Goal: Task Accomplishment & Management: Use online tool/utility

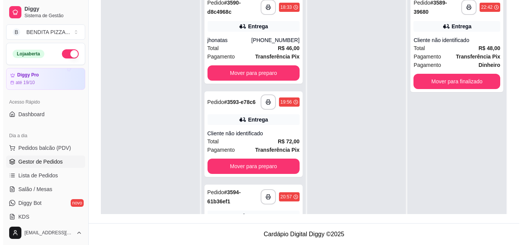
scroll to position [21, 0]
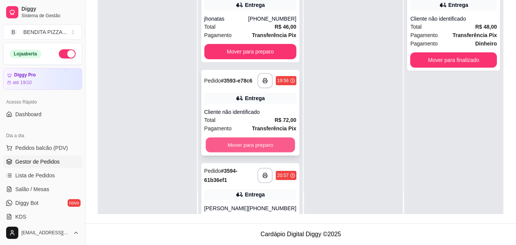
click at [257, 145] on button "Mover para preparo" at bounding box center [249, 144] width 89 height 15
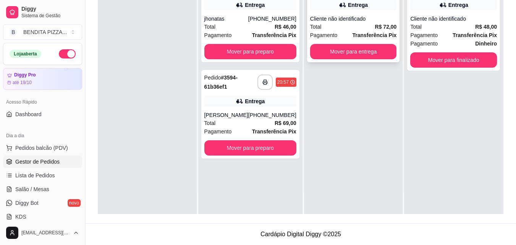
click at [345, 27] on div "Total R$ 72,00" at bounding box center [353, 27] width 87 height 8
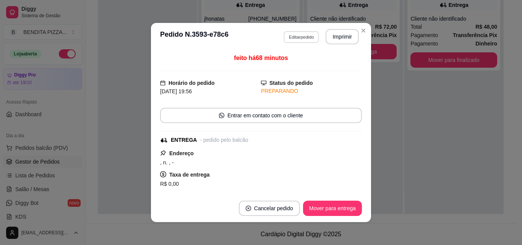
click at [306, 31] on button "Editar pedido" at bounding box center [301, 37] width 36 height 12
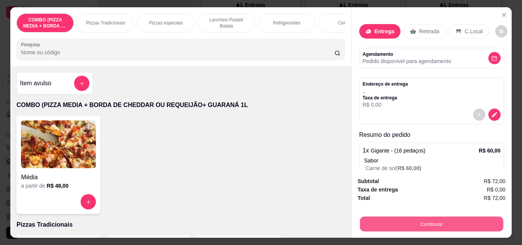
click at [400, 221] on button "Continuar" at bounding box center [430, 223] width 143 height 15
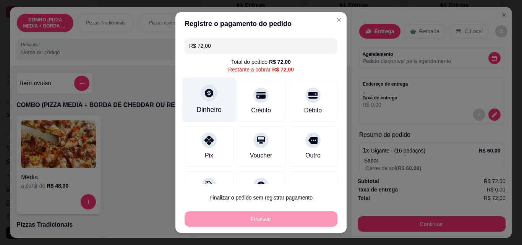
click at [201, 111] on div "Dinheiro" at bounding box center [208, 110] width 25 height 10
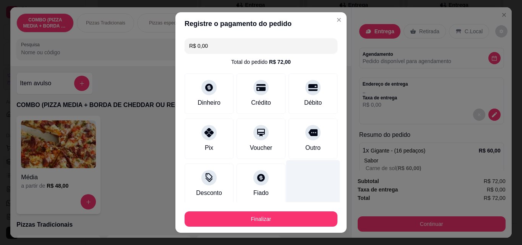
type input "R$ 0,00"
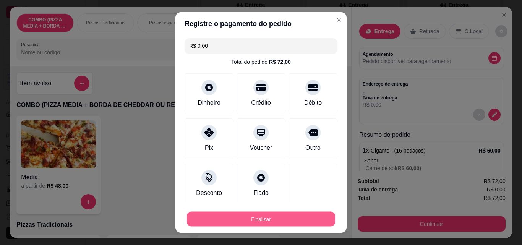
click at [297, 216] on button "Finalizar" at bounding box center [261, 219] width 148 height 15
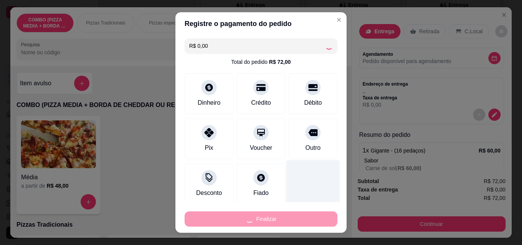
type input "0"
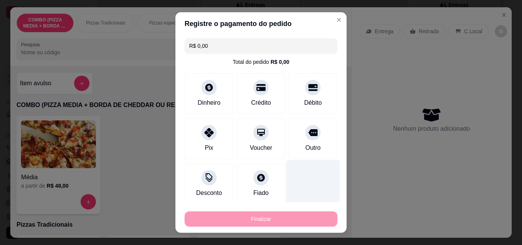
type input "-R$ 72,00"
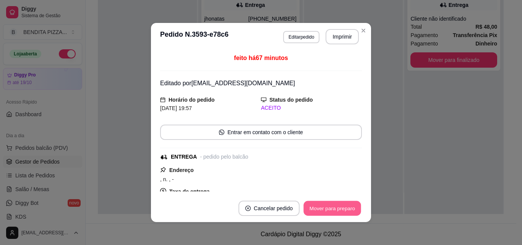
click at [346, 211] on button "Mover para preparo" at bounding box center [331, 208] width 57 height 15
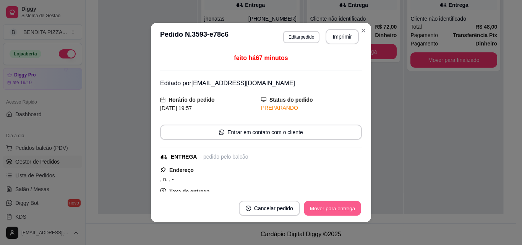
click at [347, 211] on button "Mover para entrega" at bounding box center [332, 208] width 57 height 15
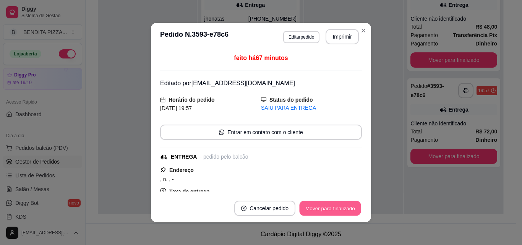
click at [347, 211] on button "Mover para finalizado" at bounding box center [329, 208] width 61 height 15
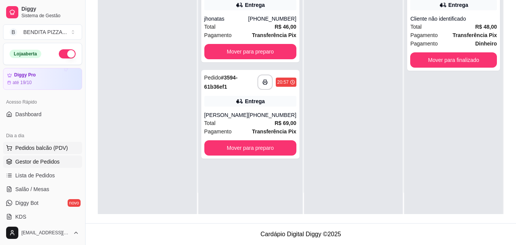
click at [46, 144] on span "Pedidos balcão (PDV)" at bounding box center [41, 148] width 53 height 8
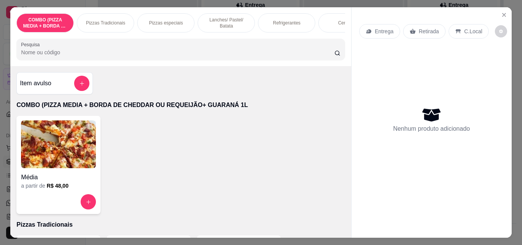
click at [112, 21] on p "Pizzas Tradicionais" at bounding box center [105, 23] width 39 height 6
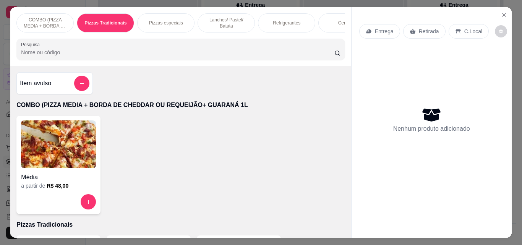
scroll to position [20, 0]
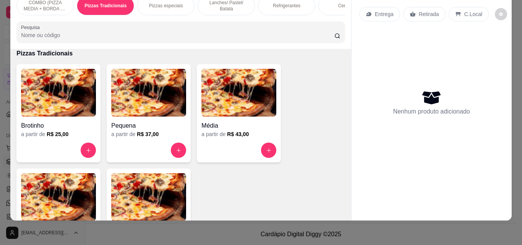
click at [139, 193] on img at bounding box center [148, 197] width 75 height 48
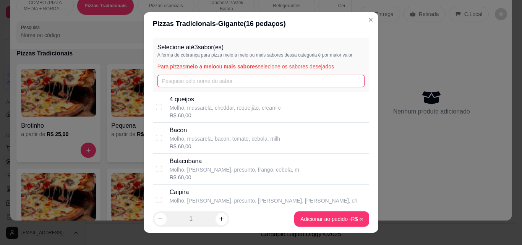
click at [186, 83] on input "text" at bounding box center [260, 81] width 207 height 12
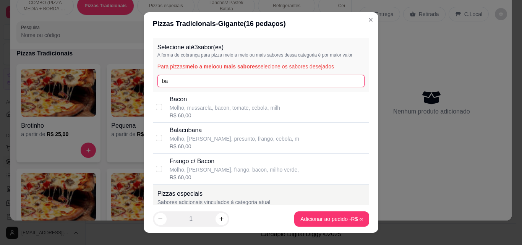
type input "ba"
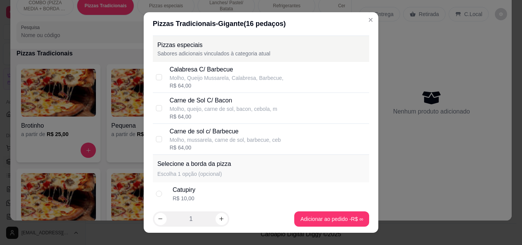
scroll to position [0, 0]
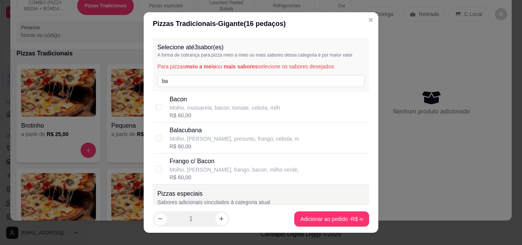
click at [268, 106] on p "Molho, mussarela, bacon, tomate, cebola, milh" at bounding box center [225, 108] width 110 height 8
checkbox input "true"
click at [267, 79] on input "ba" at bounding box center [260, 81] width 207 height 12
type input "b"
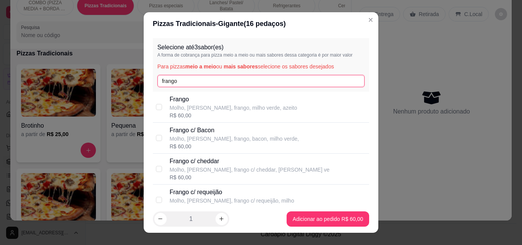
type input "frango"
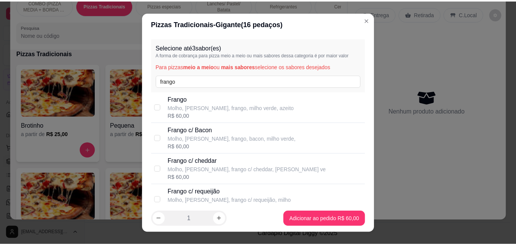
scroll to position [149, 0]
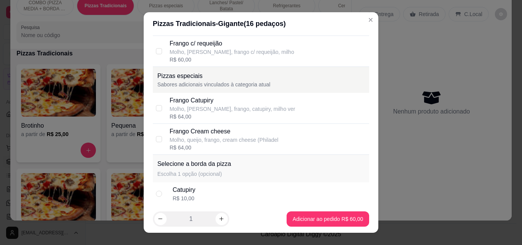
click at [268, 111] on div "Molho, [PERSON_NAME], frango, catupiry, milho ver" at bounding box center [233, 109] width 126 height 8
checkbox input "true"
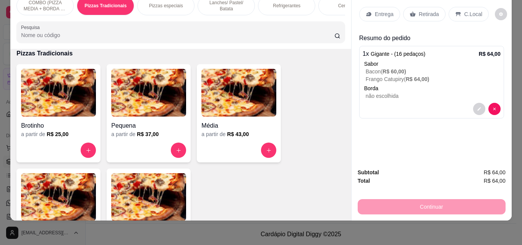
click at [369, 17] on div "Entrega Retirada C.Local" at bounding box center [431, 14] width 145 height 27
click at [370, 13] on div "Entrega" at bounding box center [379, 14] width 41 height 15
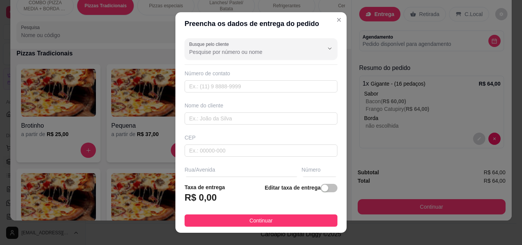
drag, startPoint x: 298, startPoint y: 218, endPoint x: 406, endPoint y: 215, distance: 108.1
click at [304, 216] on button "Continuar" at bounding box center [260, 220] width 153 height 12
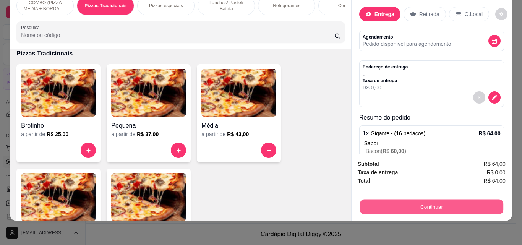
click at [414, 204] on button "Continuar" at bounding box center [430, 206] width 143 height 15
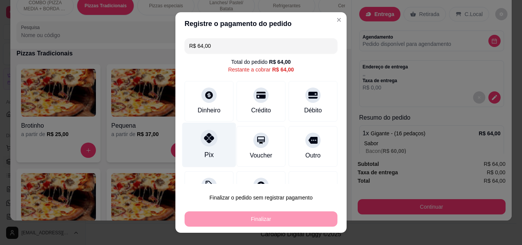
click at [210, 140] on div at bounding box center [208, 137] width 17 height 17
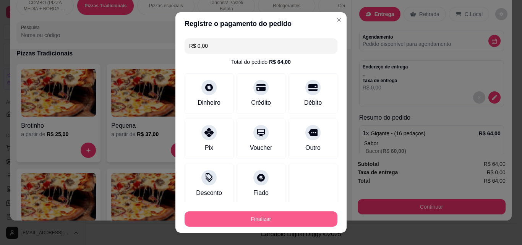
click at [266, 217] on button "Finalizar" at bounding box center [260, 218] width 153 height 15
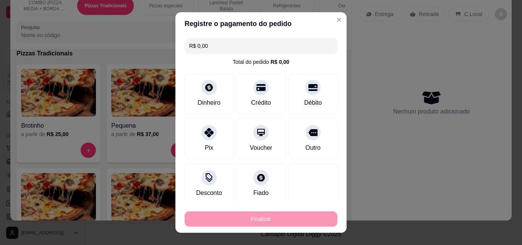
type input "-R$ 64,00"
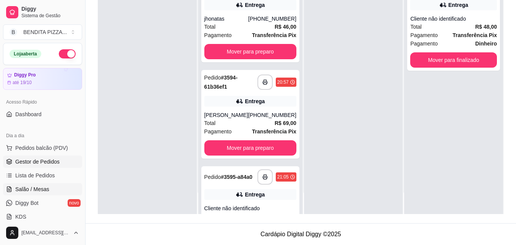
click at [51, 187] on link "Salão / Mesas" at bounding box center [42, 189] width 79 height 12
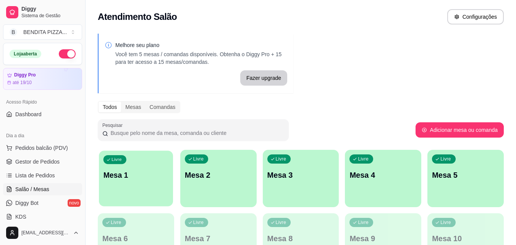
click at [119, 187] on div "Livre Mesa 1" at bounding box center [136, 173] width 74 height 47
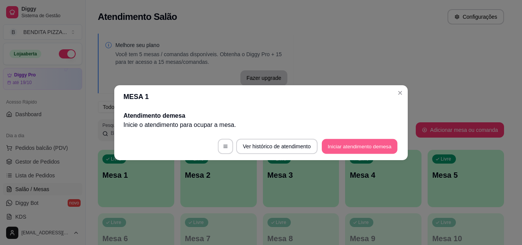
click at [361, 143] on button "Iniciar atendimento de mesa" at bounding box center [359, 146] width 76 height 15
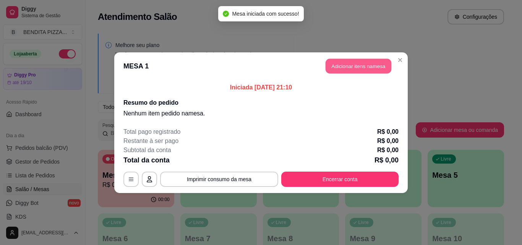
click at [376, 63] on button "Adicionar itens na mesa" at bounding box center [358, 65] width 66 height 15
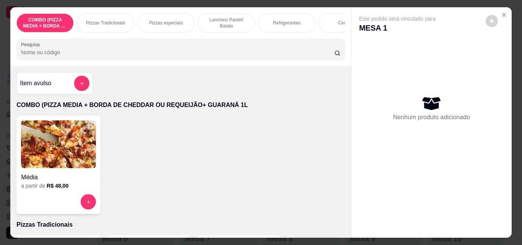
click at [98, 20] on p "Pizzas Tradicionais" at bounding box center [105, 23] width 39 height 6
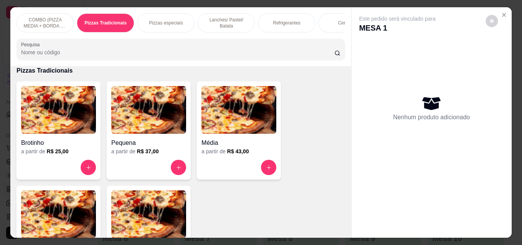
scroll to position [20, 0]
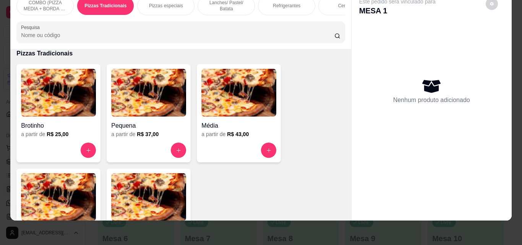
click at [157, 197] on img at bounding box center [148, 197] width 75 height 48
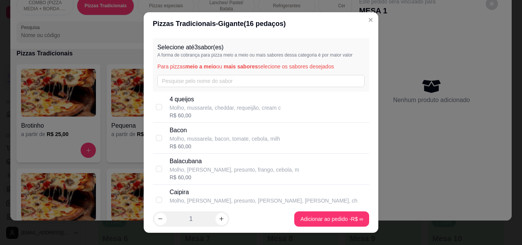
click at [232, 104] on p "Molho, mussarela, cheddar, requeijão, cream c" at bounding box center [225, 108] width 111 height 8
checkbox input "true"
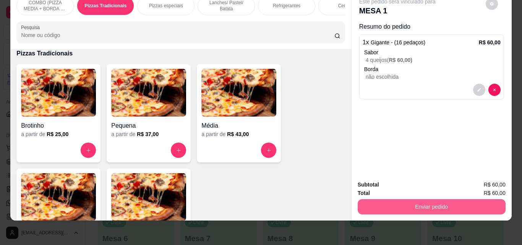
click at [411, 202] on button "Enviar pedido" at bounding box center [431, 206] width 148 height 15
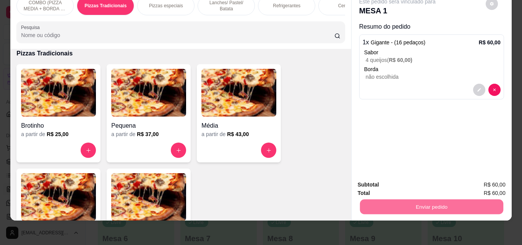
click at [475, 184] on button "Enviar pedido" at bounding box center [484, 182] width 43 height 15
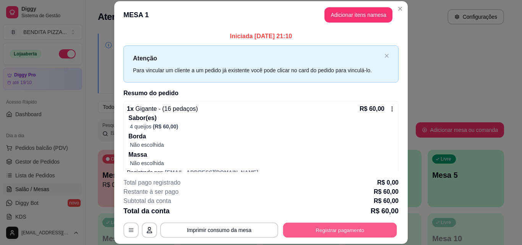
click at [373, 236] on button "Registrar pagamento" at bounding box center [340, 229] width 114 height 15
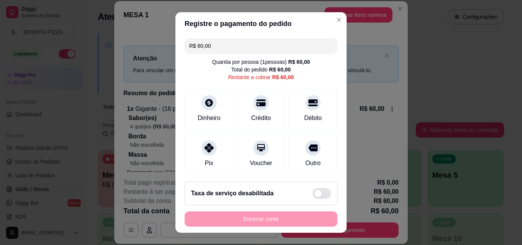
drag, startPoint x: 216, startPoint y: 54, endPoint x: 220, endPoint y: 45, distance: 10.1
click at [216, 55] on div "R$ 60,00 Quantia por pessoa ( 1 pessoas) R$ 60,00 Total do pedido R$ 60,00 Rest…" at bounding box center [260, 105] width 171 height 140
click at [220, 45] on input "R$ 60,00" at bounding box center [261, 45] width 144 height 15
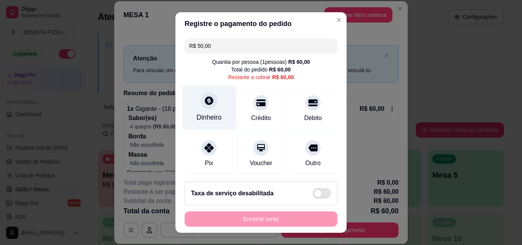
click at [210, 111] on div "Dinheiro" at bounding box center [209, 107] width 54 height 45
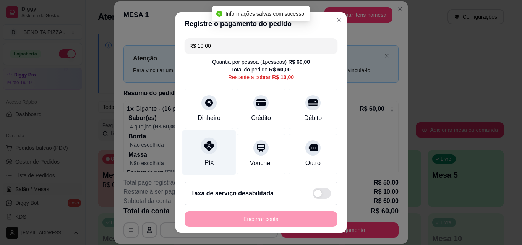
click at [207, 137] on div at bounding box center [208, 145] width 17 height 17
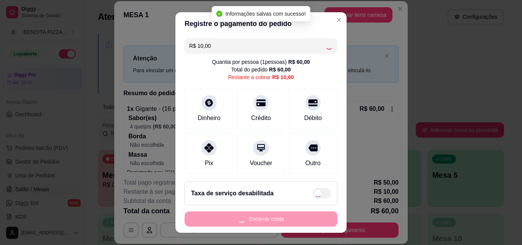
type input "R$ 0,00"
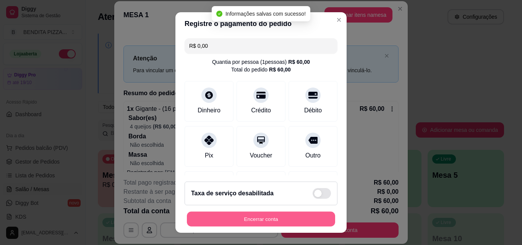
click at [314, 215] on button "Encerrar conta" at bounding box center [261, 219] width 148 height 15
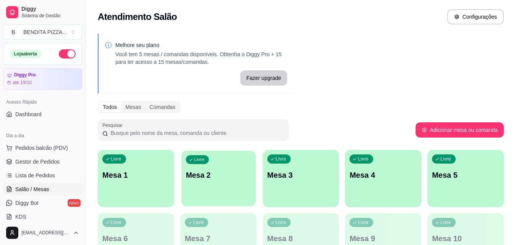
click at [194, 174] on p "Mesa 2" at bounding box center [218, 175] width 65 height 10
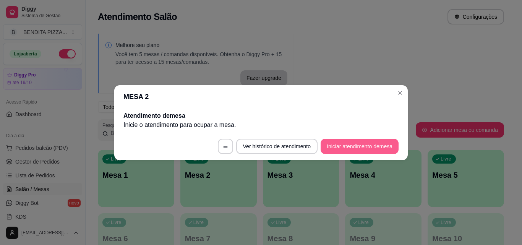
click at [337, 144] on button "Iniciar atendimento de mesa" at bounding box center [359, 146] width 78 height 15
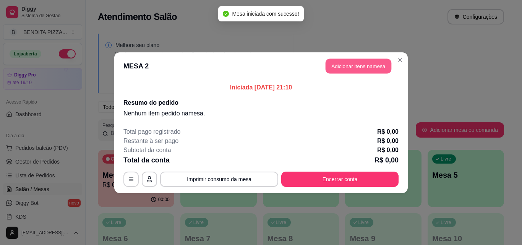
click at [348, 59] on button "Adicionar itens na mesa" at bounding box center [358, 65] width 66 height 15
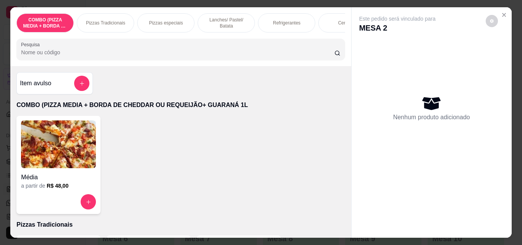
click at [111, 20] on p "Pizzas Tradicionais" at bounding box center [105, 23] width 39 height 6
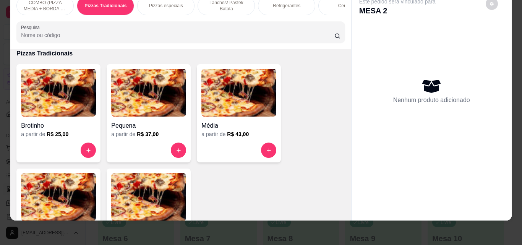
click at [121, 199] on img at bounding box center [148, 197] width 75 height 48
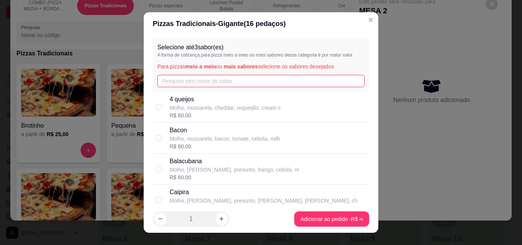
click at [177, 83] on input "text" at bounding box center [260, 81] width 207 height 12
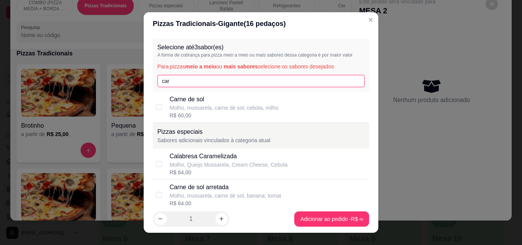
type input "car"
click at [195, 111] on p "Molho, mussarela, carne de sol, cebola, milho" at bounding box center [224, 108] width 109 height 8
checkbox input "true"
click at [197, 82] on input "car" at bounding box center [260, 81] width 207 height 12
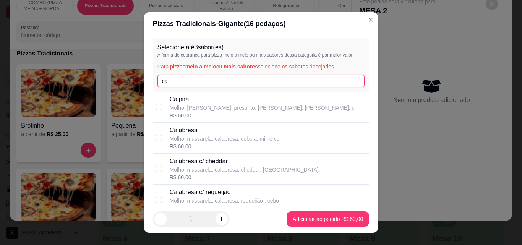
type input "c"
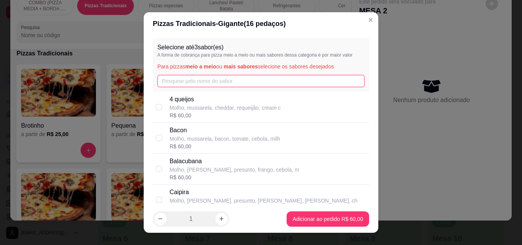
click at [222, 78] on input "text" at bounding box center [260, 81] width 207 height 12
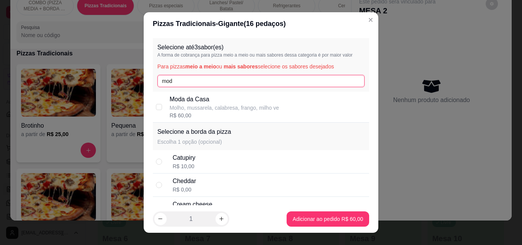
type input "mod"
drag, startPoint x: 228, startPoint y: 100, endPoint x: 240, endPoint y: 109, distance: 15.0
click at [229, 100] on p "Moda da Casa" at bounding box center [224, 99] width 109 height 9
checkbox input "true"
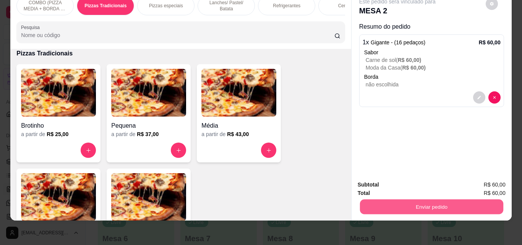
click at [396, 199] on button "Enviar pedido" at bounding box center [430, 206] width 143 height 15
click at [481, 180] on button "Enviar pedido" at bounding box center [485, 182] width 42 height 14
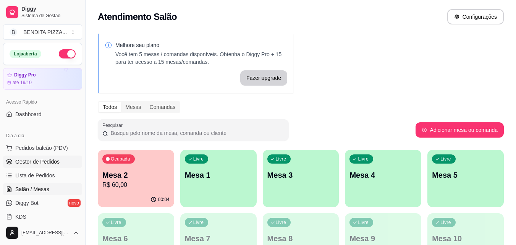
click at [61, 156] on link "Gestor de Pedidos" at bounding box center [42, 161] width 79 height 12
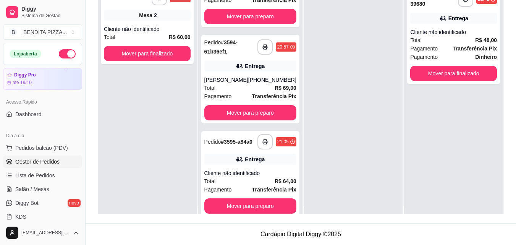
scroll to position [21, 0]
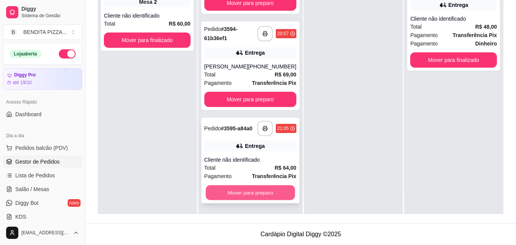
click at [261, 186] on button "Mover para preparo" at bounding box center [249, 192] width 89 height 15
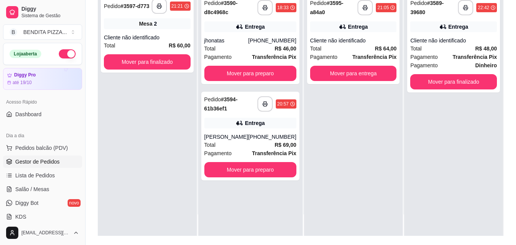
scroll to position [116, 0]
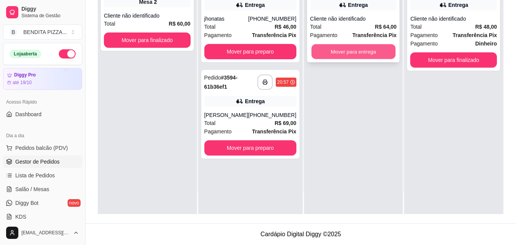
click at [381, 55] on button "Mover para entrega" at bounding box center [353, 51] width 84 height 15
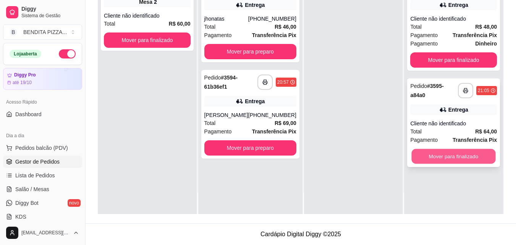
click at [459, 156] on button "Mover para finalizado" at bounding box center [454, 156] width 84 height 15
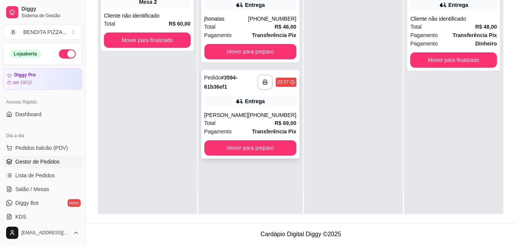
click at [284, 138] on div "**********" at bounding box center [250, 114] width 98 height 89
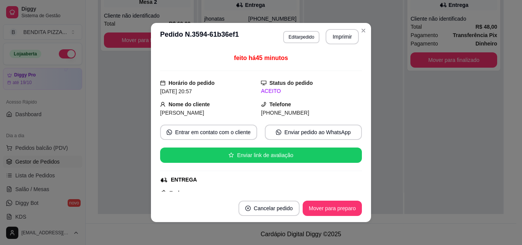
drag, startPoint x: 281, startPoint y: 147, endPoint x: 284, endPoint y: 140, distance: 7.4
click at [281, 145] on div "feito há 45 minutos Horário do pedido 08/10/2025 20:57 Status do pedido ACEITO …" at bounding box center [261, 122] width 202 height 138
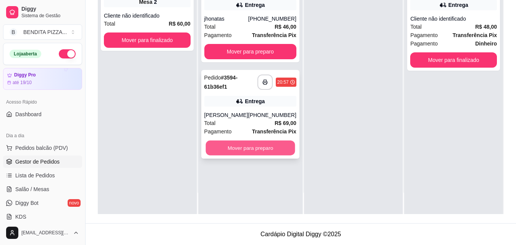
click at [260, 141] on button "Mover para preparo" at bounding box center [249, 147] width 89 height 15
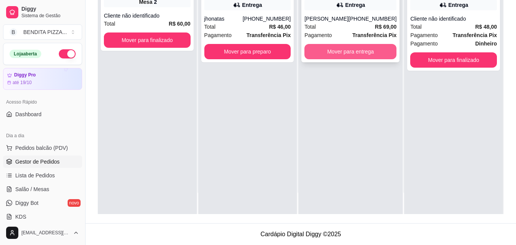
click at [344, 54] on button "Mover para entrega" at bounding box center [350, 51] width 92 height 15
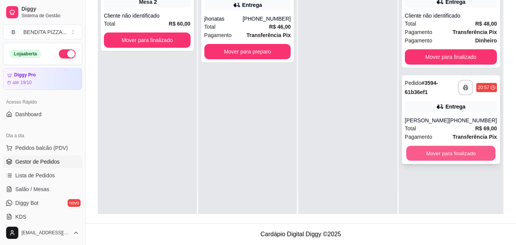
click at [463, 158] on button "Mover para finalizado" at bounding box center [450, 153] width 89 height 15
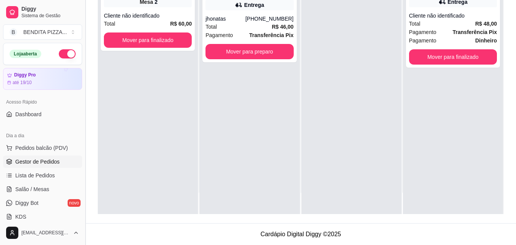
drag, startPoint x: 82, startPoint y: 108, endPoint x: 82, endPoint y: 114, distance: 6.1
click at [82, 114] on button "Toggle Sidebar" at bounding box center [85, 122] width 6 height 245
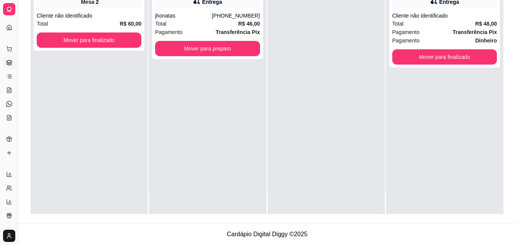
click at [15, 120] on ul "Pedidos balcão (PDV) Gestor de Pedidos Lista de Pedidos Salão / Mesas Diggy Bot…" at bounding box center [9, 83] width 12 height 81
click at [81, 115] on div "**********" at bounding box center [258, 64] width 516 height 361
click at [17, 81] on button "Toggle Sidebar" at bounding box center [18, 122] width 6 height 245
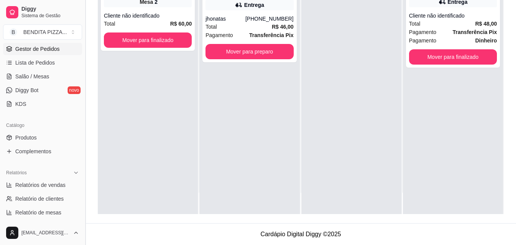
scroll to position [113, 0]
click at [62, 187] on span "Relatórios de vendas" at bounding box center [40, 185] width 50 height 8
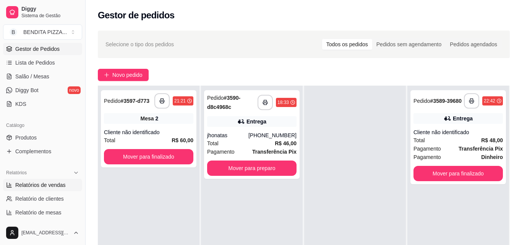
select select "ALL"
select select "0"
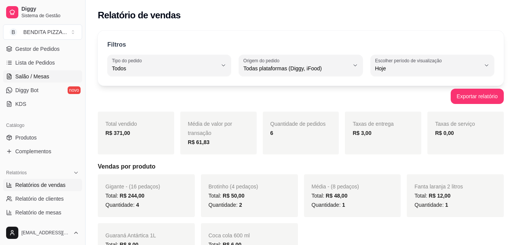
click at [47, 76] on span "Salão / Mesas" at bounding box center [32, 77] width 34 height 8
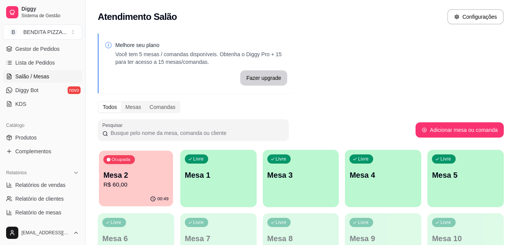
click at [163, 194] on div "00:49" at bounding box center [136, 199] width 74 height 15
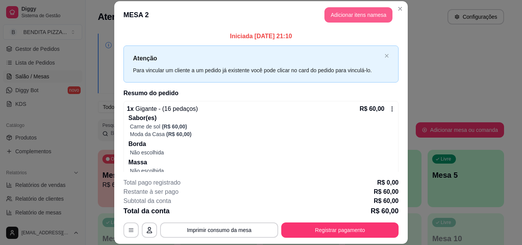
click at [345, 18] on button "Adicionar itens na mesa" at bounding box center [358, 14] width 68 height 15
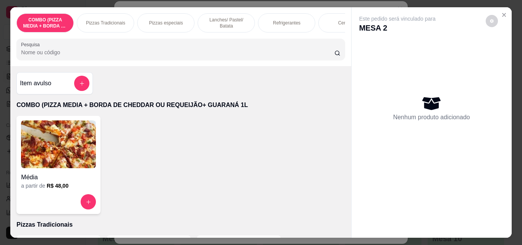
click at [339, 15] on div "Cervejas" at bounding box center [346, 22] width 57 height 19
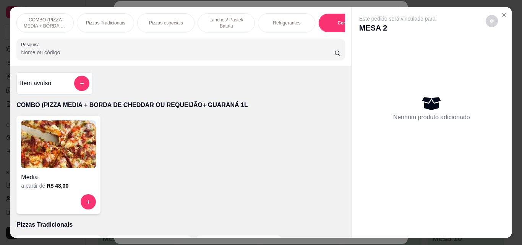
drag, startPoint x: 402, startPoint y: 150, endPoint x: 398, endPoint y: 174, distance: 25.1
click at [398, 174] on div "Este pedido será vinculado para MESA 2 Nenhum produto adicionado" at bounding box center [431, 116] width 160 height 218
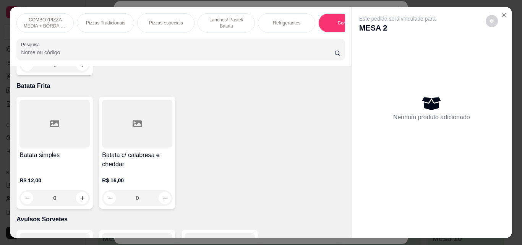
click at [289, 16] on div "Refrigerantes" at bounding box center [286, 22] width 57 height 19
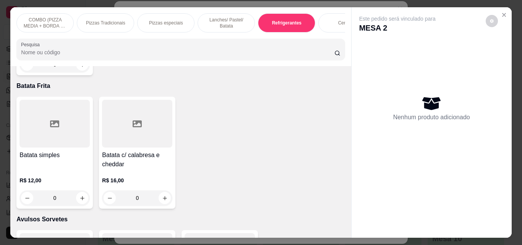
scroll to position [20, 0]
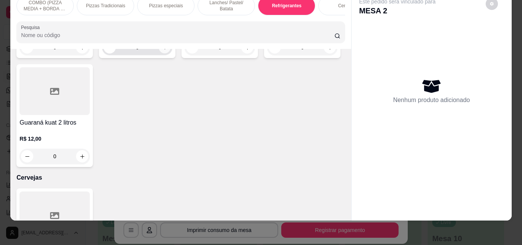
click at [163, 50] on icon "increase-product-quantity" at bounding box center [165, 48] width 6 height 6
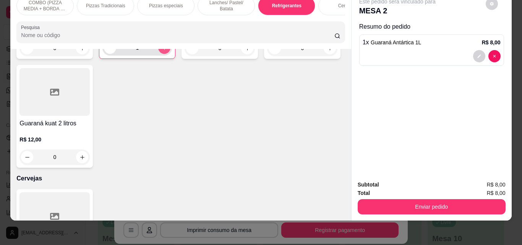
type input "1"
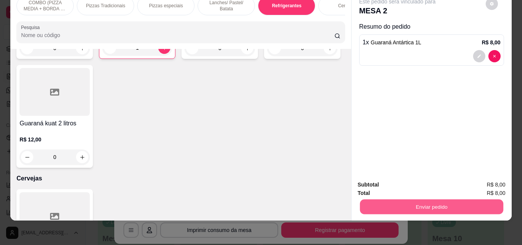
click at [425, 199] on button "Enviar pedido" at bounding box center [430, 206] width 143 height 15
click at [496, 180] on button "Enviar pedido" at bounding box center [485, 182] width 42 height 14
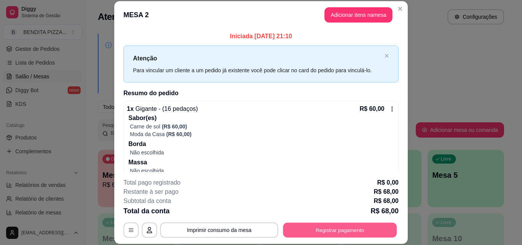
click at [370, 226] on button "Registrar pagamento" at bounding box center [340, 229] width 114 height 15
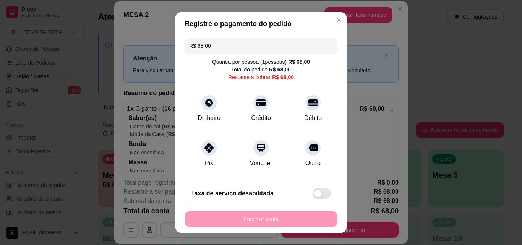
click at [267, 45] on input "R$ 68,00" at bounding box center [261, 45] width 144 height 15
click at [267, 45] on input "R$ 0,00" at bounding box center [261, 45] width 144 height 15
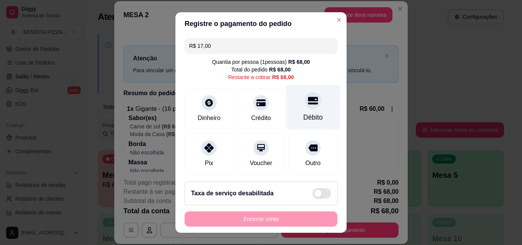
click at [292, 109] on div "Débito" at bounding box center [313, 107] width 54 height 45
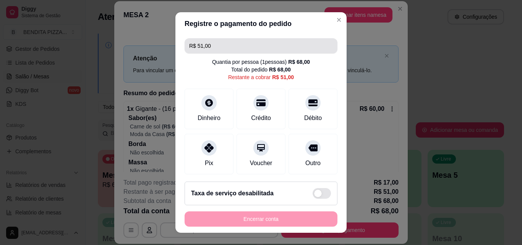
click at [229, 51] on input "R$ 51,00" at bounding box center [261, 45] width 144 height 15
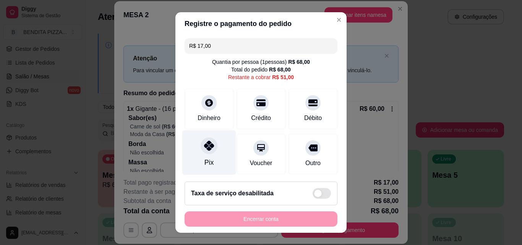
click at [193, 152] on div "Pix" at bounding box center [209, 152] width 54 height 45
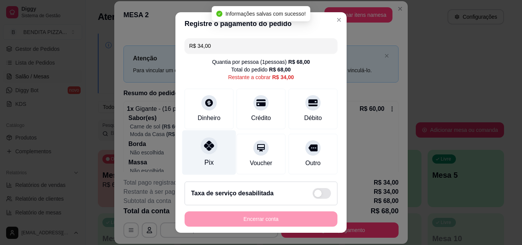
click at [194, 152] on div "Pix" at bounding box center [209, 152] width 54 height 45
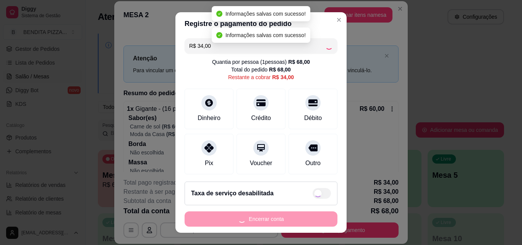
type input "R$ 0,00"
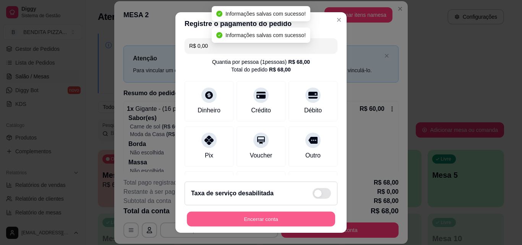
click at [263, 218] on button "Encerrar conta" at bounding box center [261, 219] width 148 height 15
